Goal: Communication & Community: Answer question/provide support

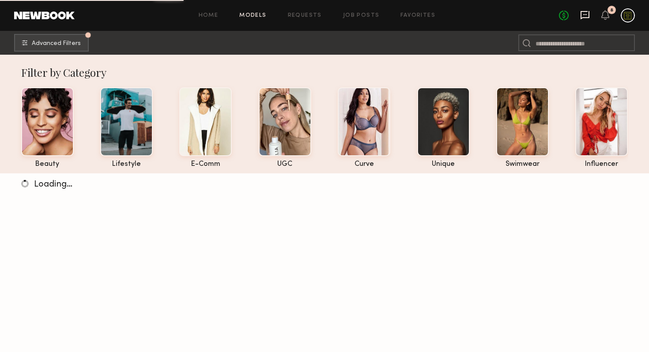
click at [587, 16] on icon at bounding box center [585, 15] width 10 height 10
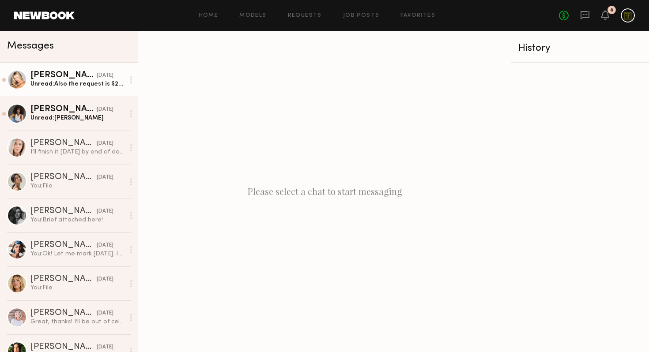
click at [67, 82] on div "Unread: Also the request is $200 which brought it down to $180 last time we did…" at bounding box center [77, 84] width 94 height 8
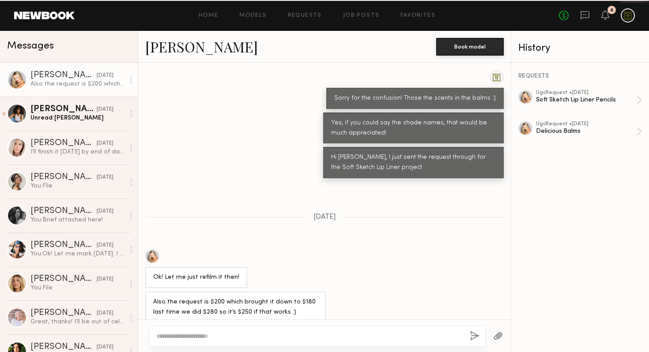
scroll to position [642, 0]
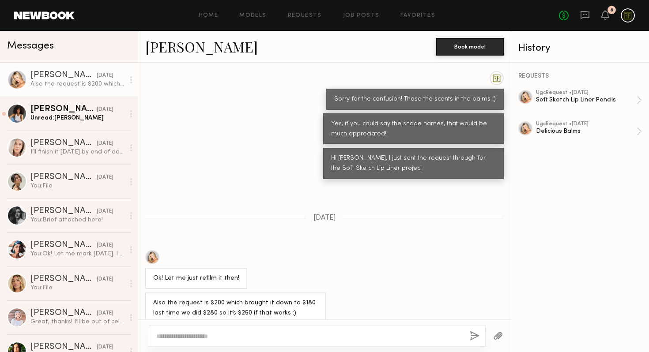
click at [353, 334] on textarea at bounding box center [309, 336] width 306 height 9
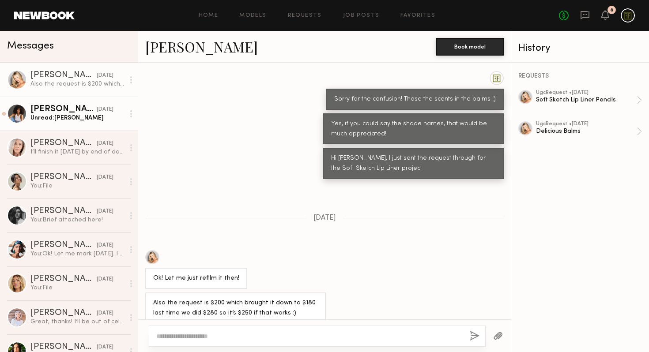
click at [53, 121] on div "Unread: [PERSON_NAME]" at bounding box center [77, 118] width 94 height 8
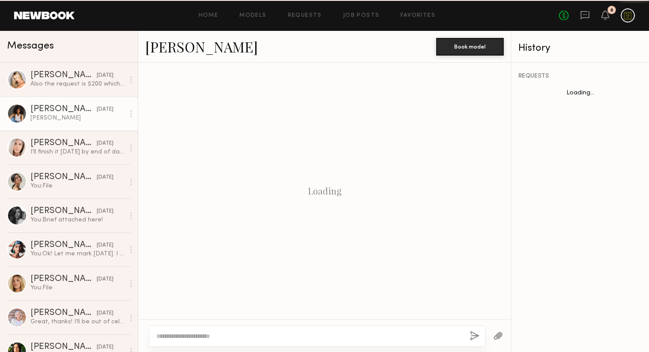
scroll to position [648, 0]
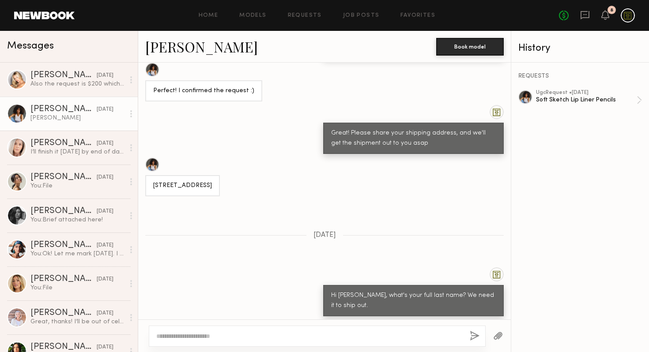
click at [195, 336] on textarea at bounding box center [309, 336] width 306 height 9
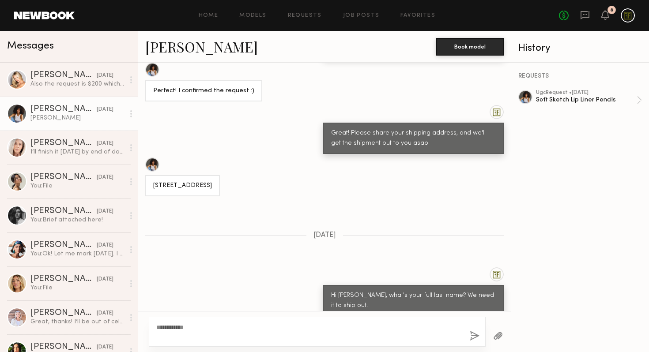
type textarea "**********"
click at [475, 339] on button "button" at bounding box center [475, 336] width 10 height 11
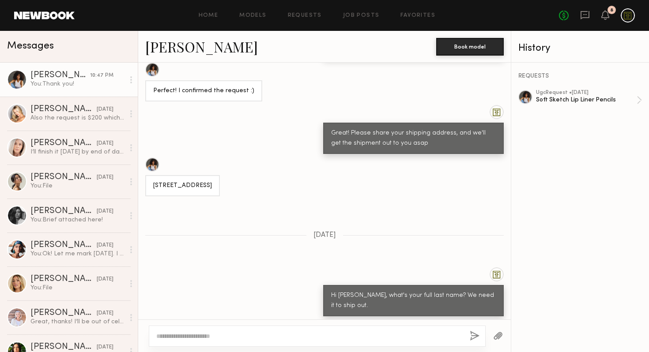
scroll to position [757, 0]
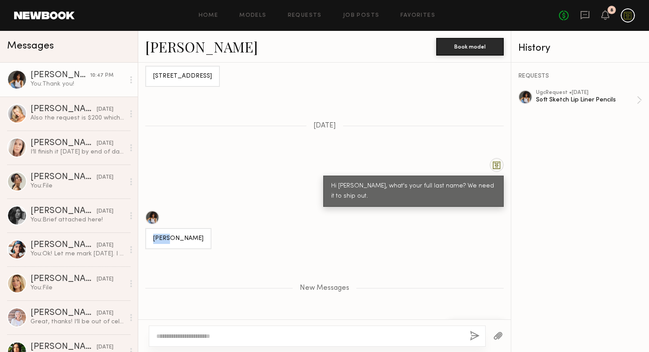
drag, startPoint x: 179, startPoint y: 213, endPoint x: 151, endPoint y: 212, distance: 27.8
click at [151, 228] on div "[PERSON_NAME]" at bounding box center [178, 238] width 66 height 21
copy div "[PERSON_NAME]"
click at [256, 334] on textarea at bounding box center [309, 336] width 306 height 9
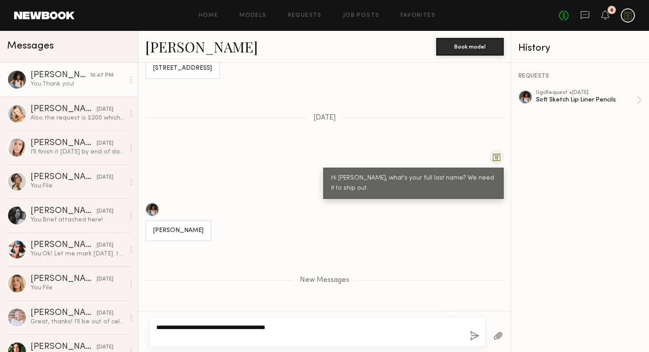
type textarea "**********"
click at [473, 335] on button "button" at bounding box center [475, 336] width 10 height 11
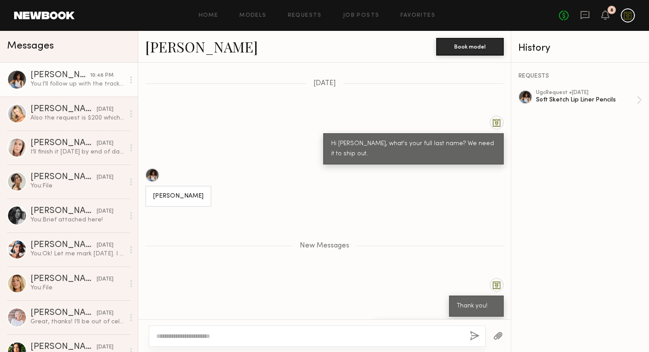
click at [407, 334] on textarea at bounding box center [309, 336] width 306 height 9
click at [422, 340] on textarea "**********" at bounding box center [309, 336] width 306 height 9
type textarea "**********"
click at [473, 336] on button "button" at bounding box center [475, 336] width 10 height 11
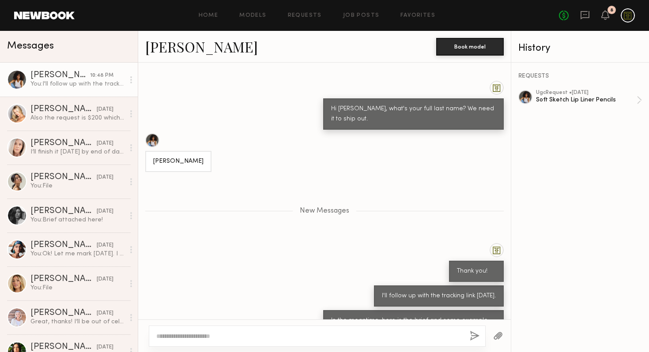
click at [498, 335] on button "button" at bounding box center [498, 336] width 10 height 11
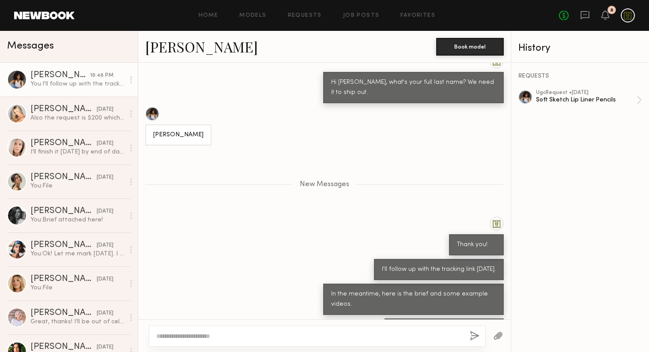
click at [496, 334] on button "button" at bounding box center [498, 336] width 10 height 11
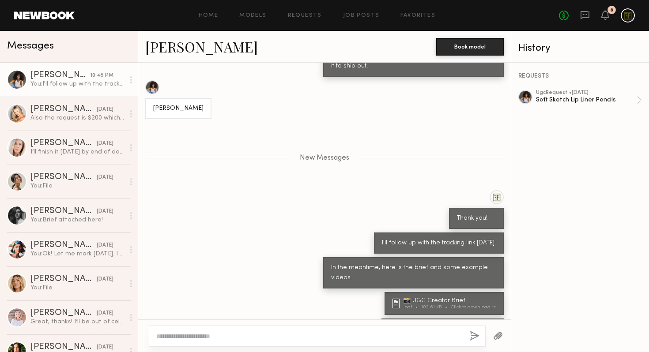
click at [494, 336] on button "button" at bounding box center [498, 336] width 10 height 11
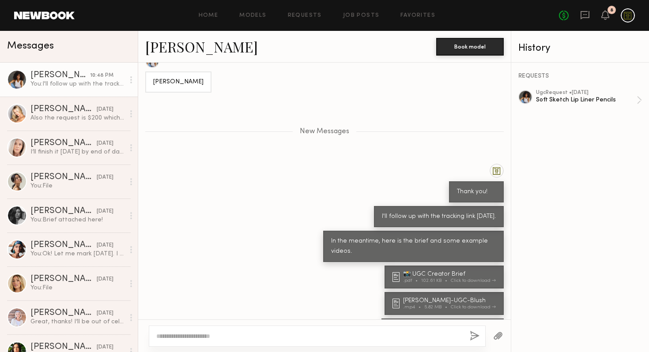
click at [496, 334] on button "button" at bounding box center [498, 336] width 10 height 11
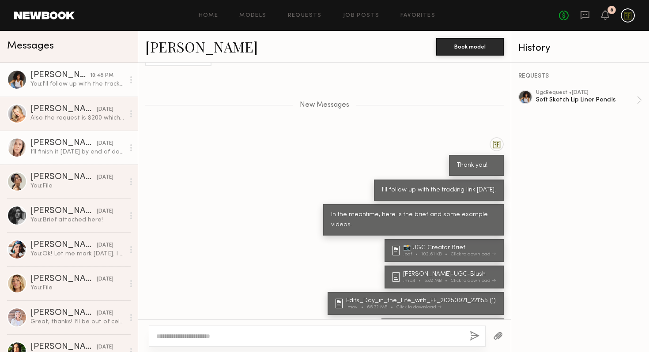
click at [53, 142] on div "[PERSON_NAME]" at bounding box center [63, 143] width 66 height 9
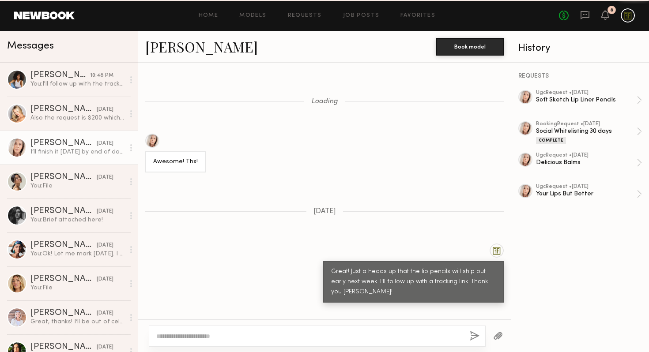
scroll to position [575, 0]
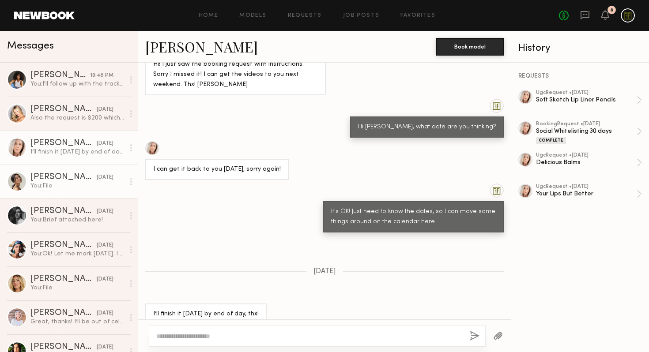
click at [53, 185] on div "You: File" at bounding box center [77, 186] width 94 height 8
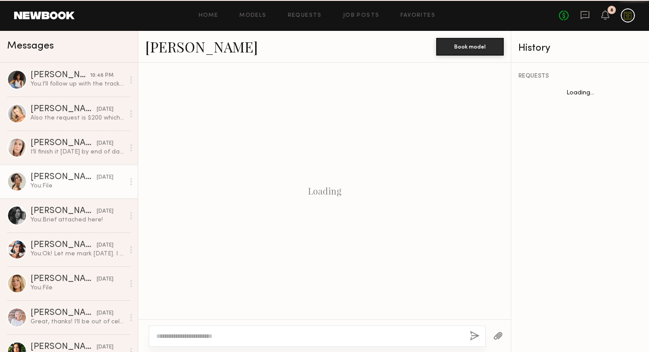
scroll to position [563, 0]
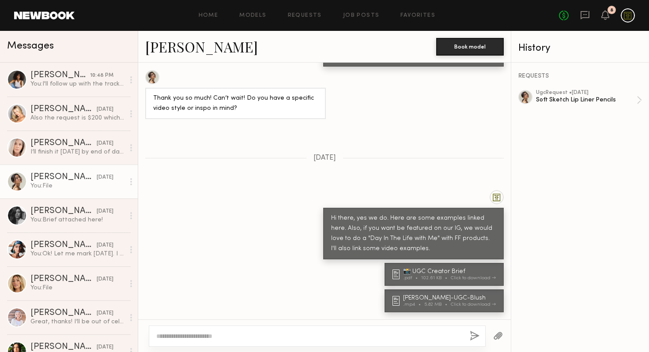
click at [500, 333] on button "button" at bounding box center [498, 336] width 10 height 11
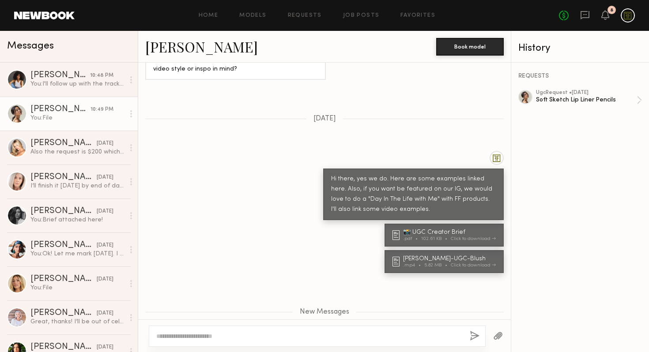
scroll to position [724, 0]
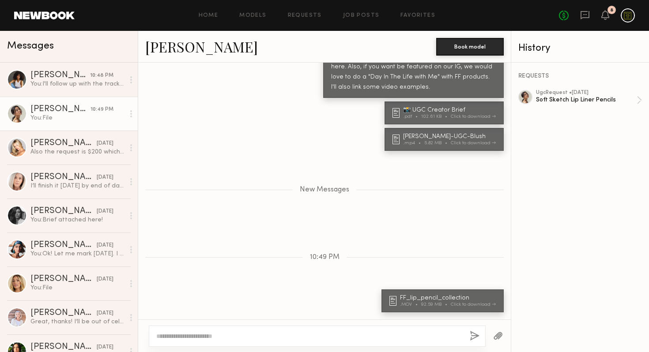
click at [498, 337] on button "button" at bounding box center [498, 336] width 10 height 11
click at [56, 218] on div "You: Brief attached here!" at bounding box center [77, 220] width 94 height 8
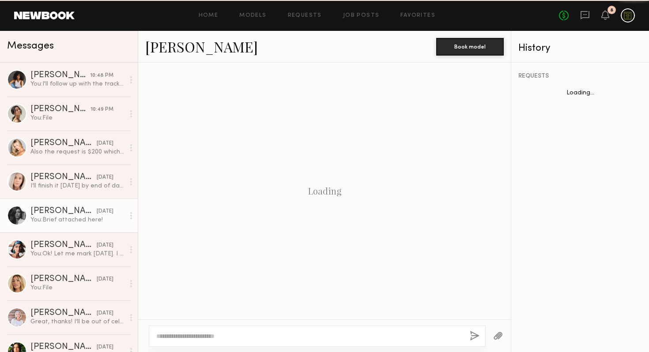
scroll to position [397, 0]
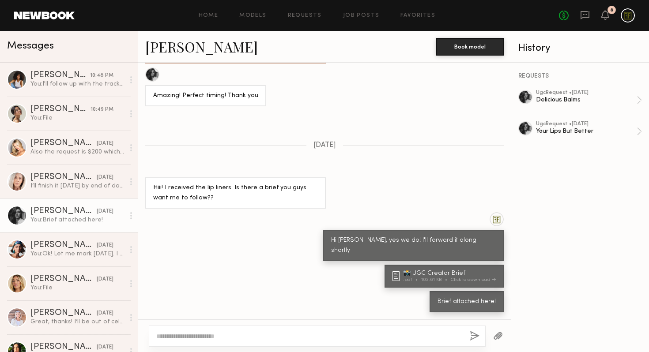
click at [500, 333] on button "button" at bounding box center [498, 336] width 10 height 11
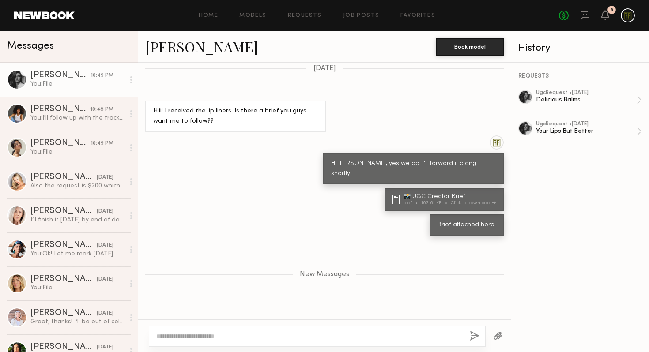
scroll to position [558, 0]
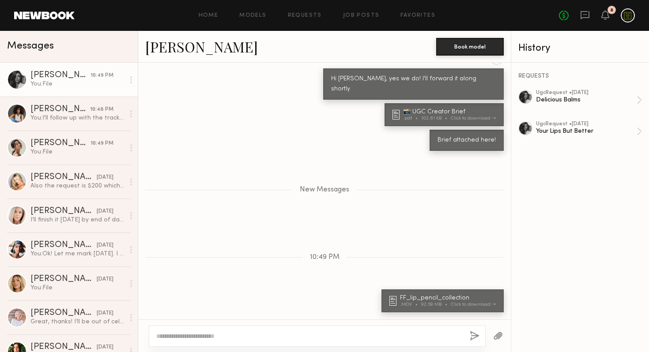
click at [333, 332] on textarea at bounding box center [309, 336] width 306 height 9
type textarea "*"
type textarea "**********"
click at [473, 339] on button "button" at bounding box center [475, 336] width 10 height 11
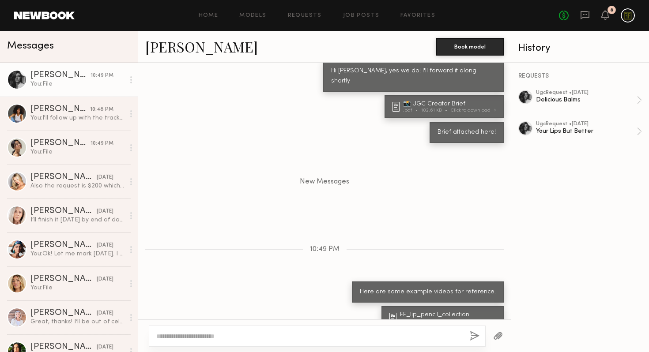
click at [495, 336] on button "button" at bounding box center [498, 336] width 10 height 11
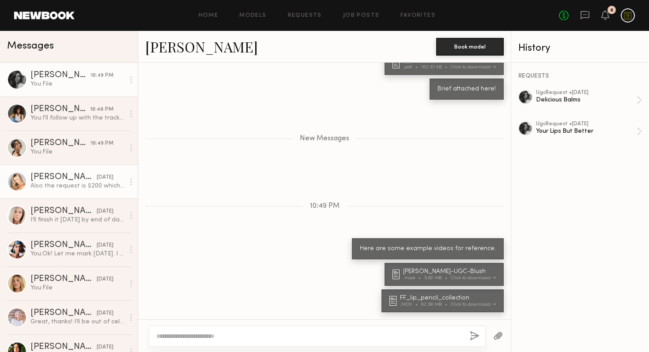
click at [62, 185] on div "Also the request is $200 which brought it down to $180 last time we did $280 so…" at bounding box center [77, 186] width 94 height 8
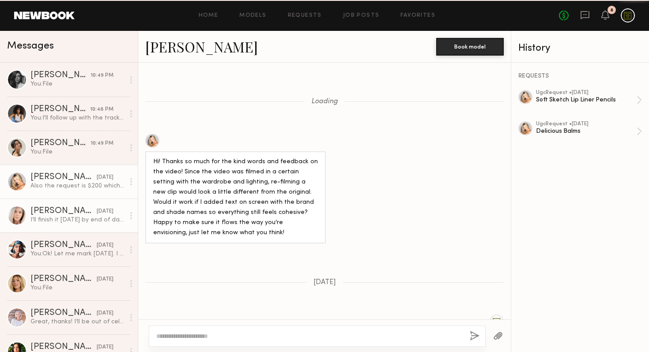
scroll to position [642, 0]
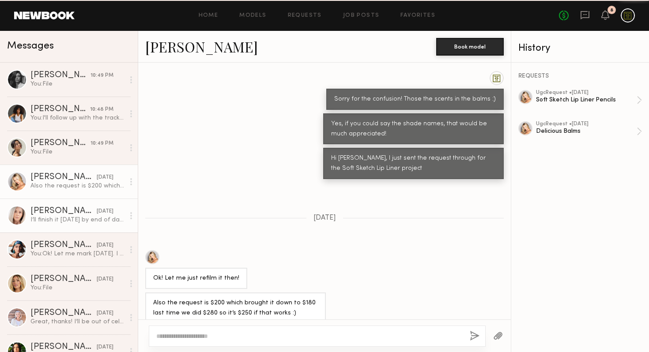
click at [56, 209] on div "[PERSON_NAME]" at bounding box center [63, 211] width 66 height 9
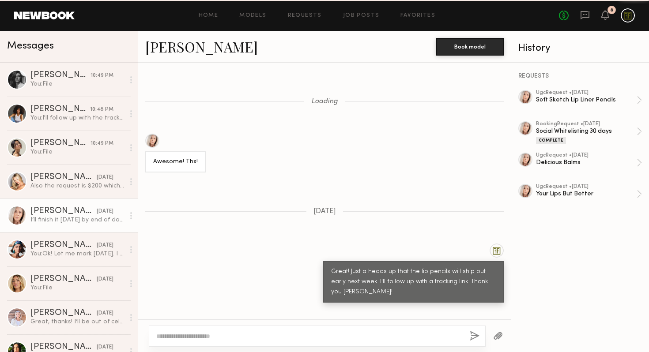
scroll to position [575, 0]
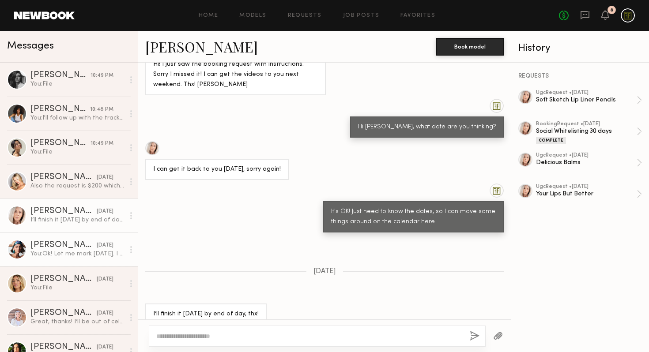
click at [57, 253] on div "You: Ok! Let me mark [DATE]. I will follow up once I chat with the marketing ad…" at bounding box center [77, 254] width 94 height 8
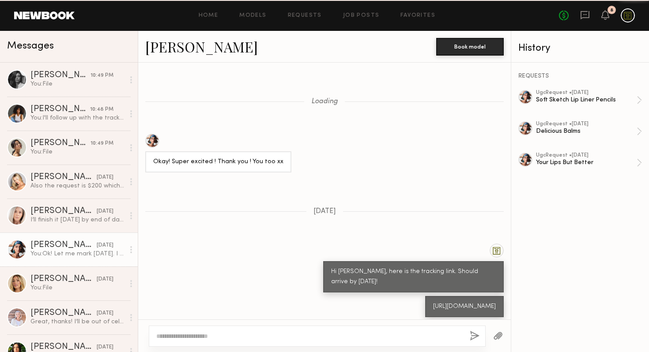
scroll to position [618, 0]
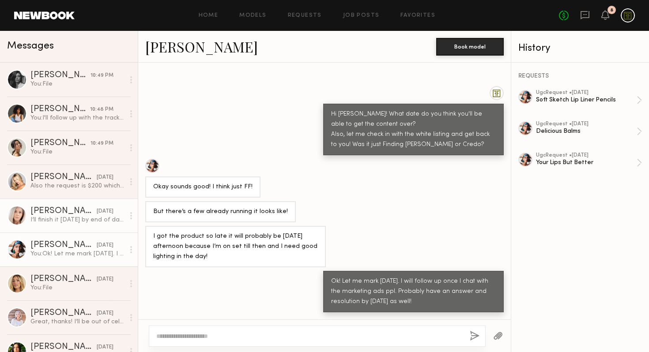
click at [44, 219] on div "I’ll finish it [DATE] by end of day, thx!" at bounding box center [77, 220] width 94 height 8
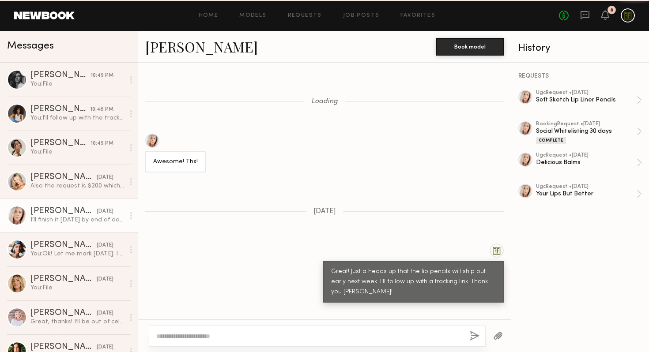
scroll to position [575, 0]
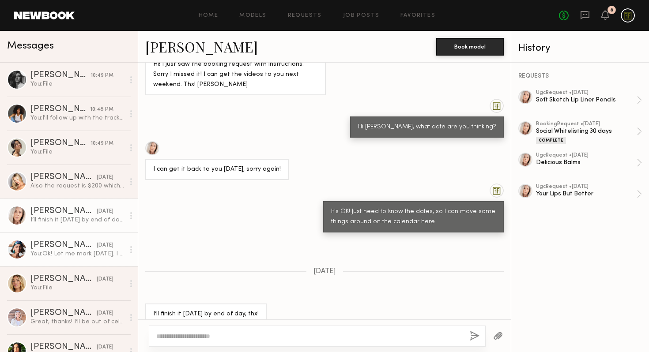
click at [57, 261] on link "[PERSON_NAME] [DATE] You: Ok! Let me mark [DATE]. I will follow up once I chat …" at bounding box center [69, 250] width 138 height 34
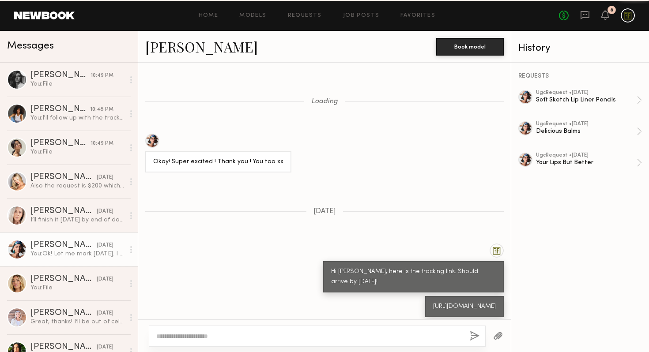
scroll to position [618, 0]
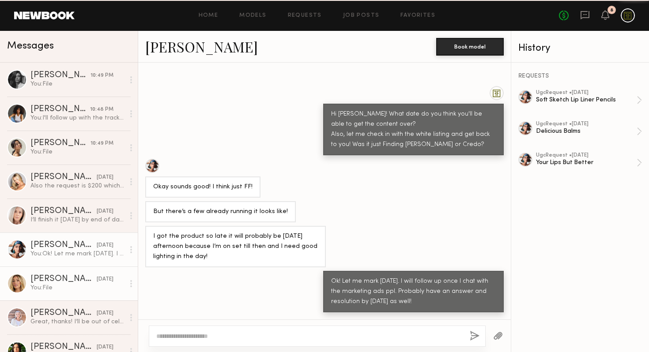
click at [58, 285] on div "You: File" at bounding box center [77, 288] width 94 height 8
